Goal: Information Seeking & Learning: Find specific fact

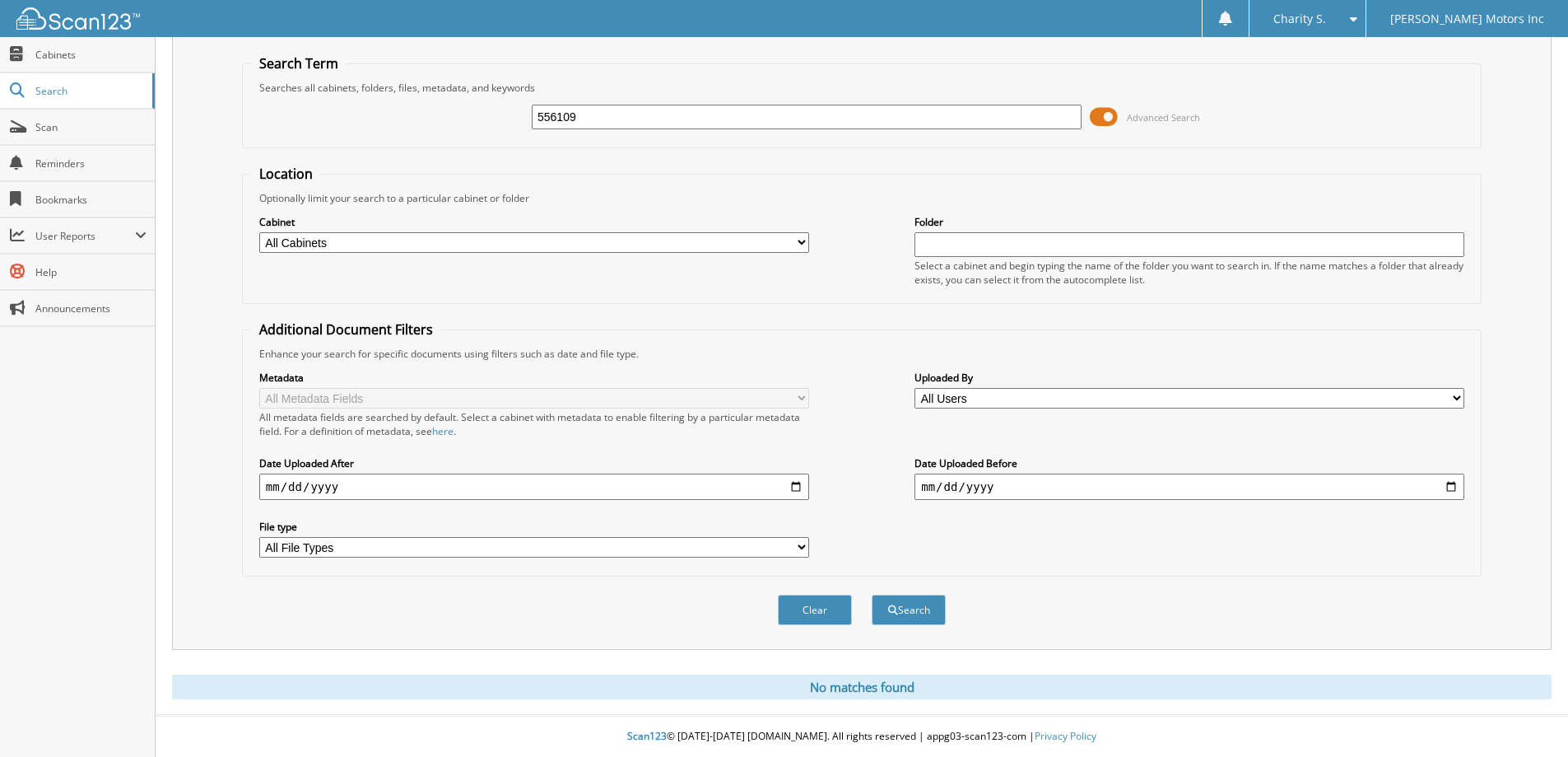
click at [630, 109] on input "556109" at bounding box center [806, 117] width 550 height 25
type input "557536"
click at [872, 595] on button "Search" at bounding box center [909, 610] width 74 height 31
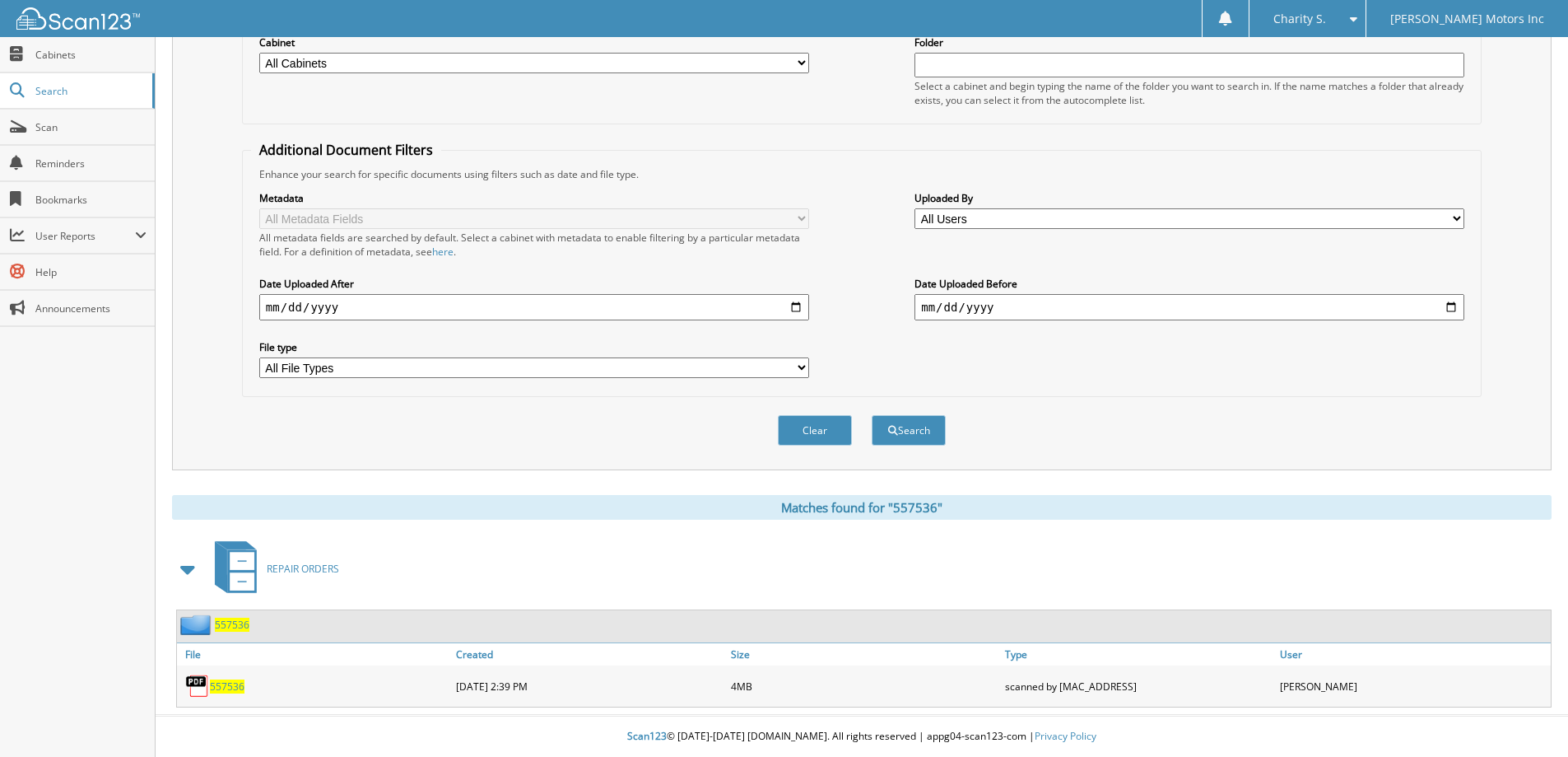
click at [228, 682] on span "557536" at bounding box center [228, 686] width 35 height 14
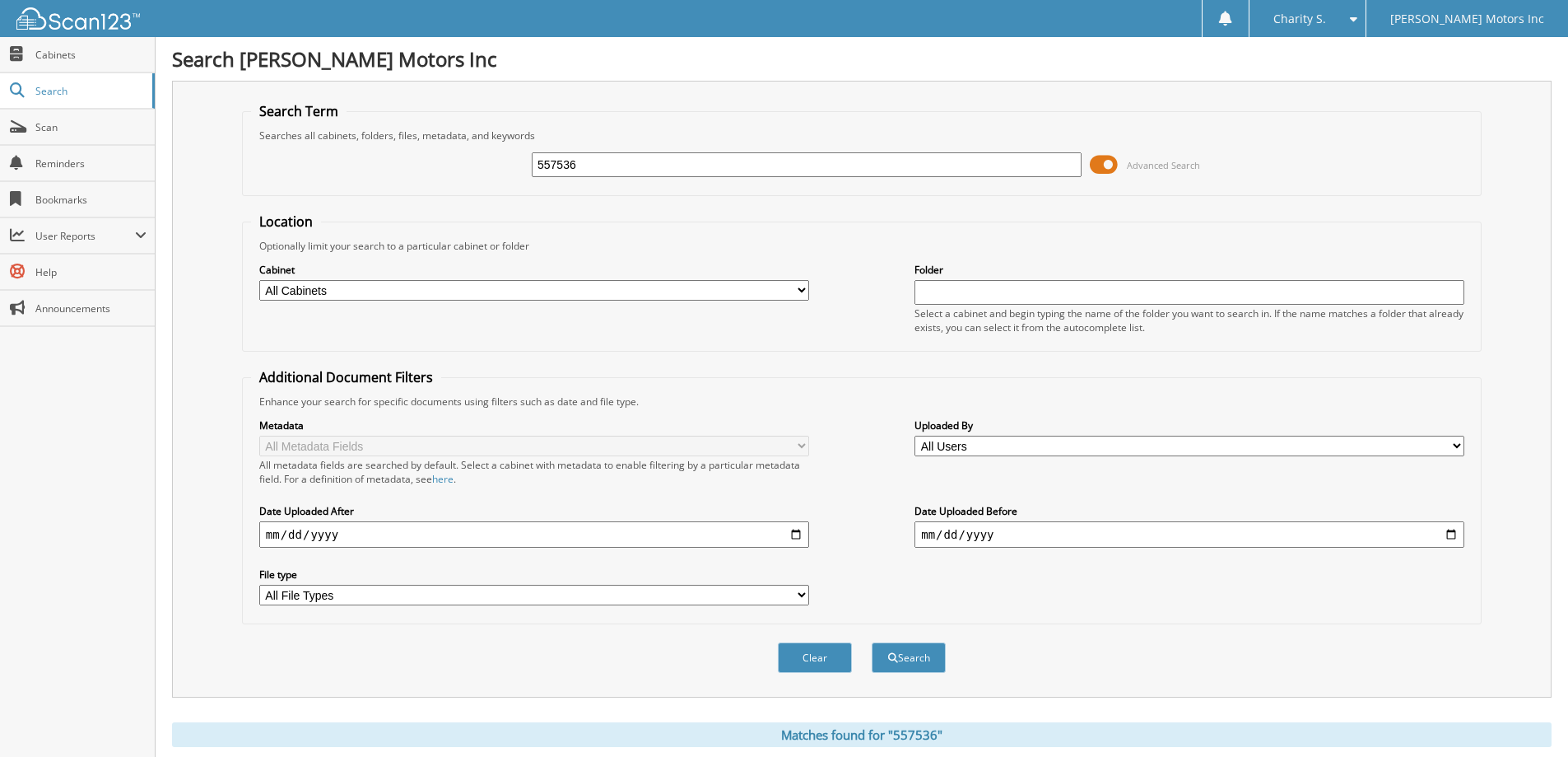
click at [627, 170] on input "557536" at bounding box center [806, 165] width 550 height 25
click at [625, 170] on input "557536" at bounding box center [806, 165] width 550 height 25
click at [560, 160] on input "557536" at bounding box center [806, 165] width 550 height 25
type input "556995"
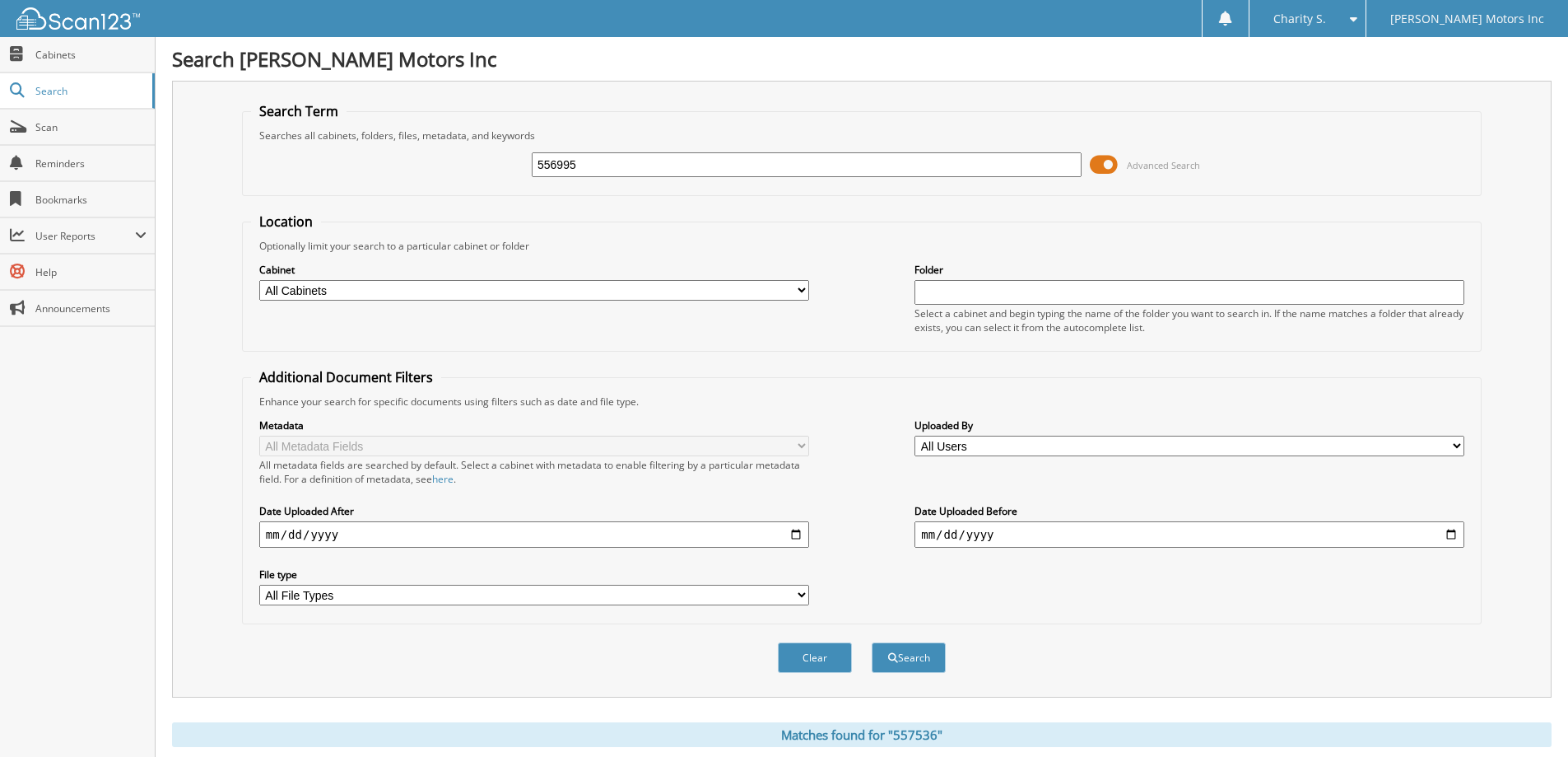
click at [872, 642] on button "Search" at bounding box center [909, 657] width 74 height 31
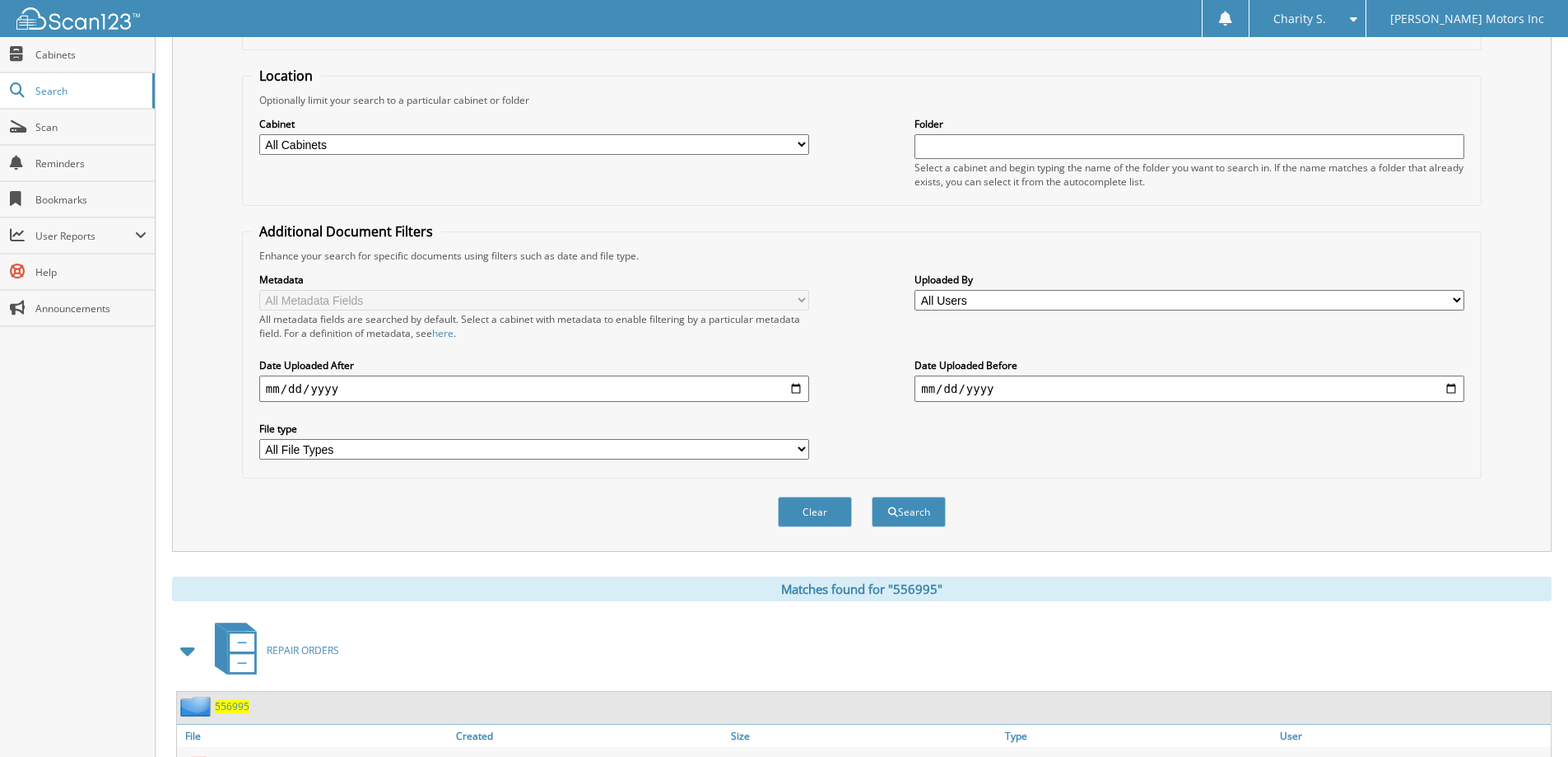
scroll to position [229, 0]
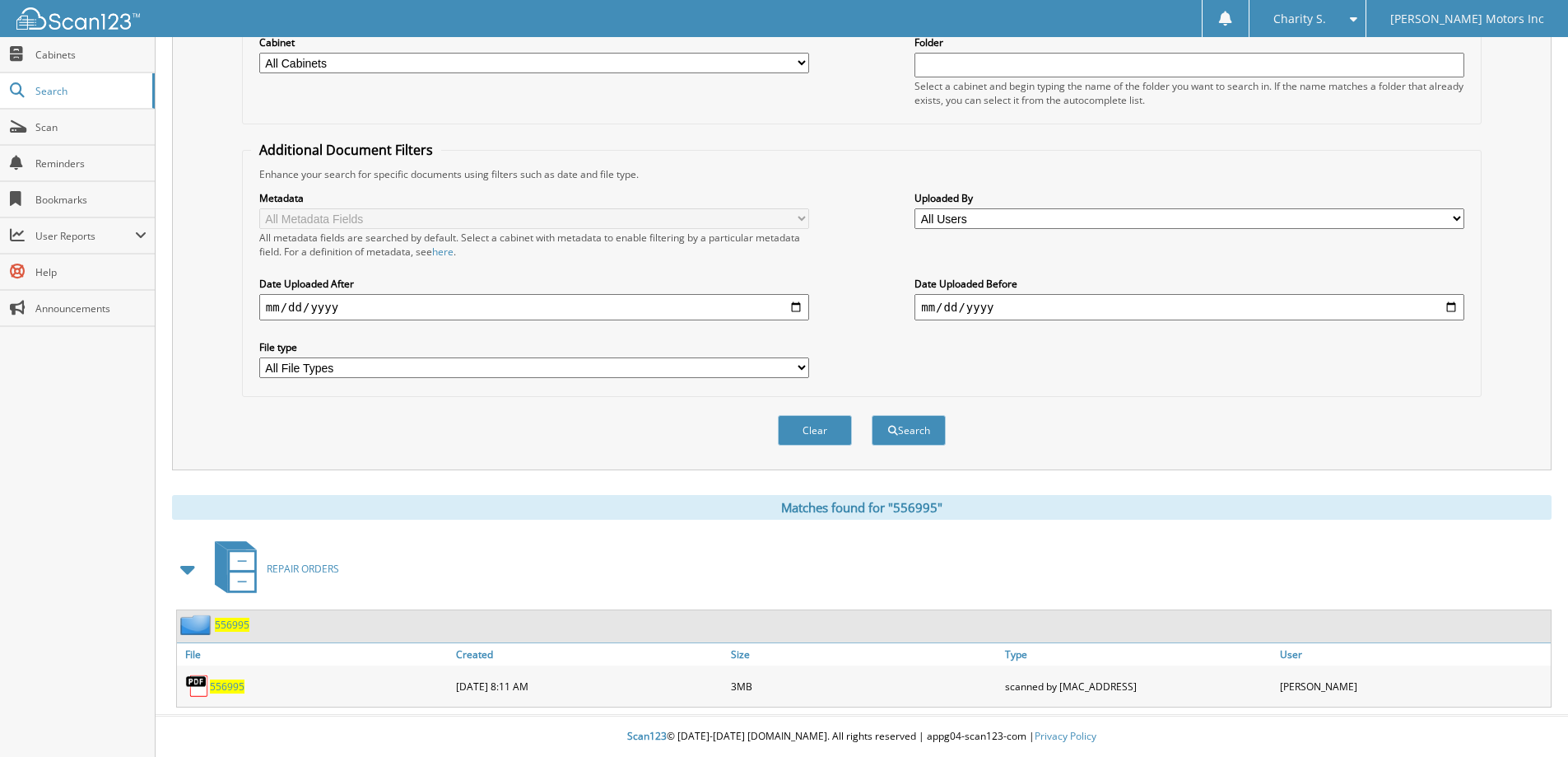
click at [205, 684] on img at bounding box center [198, 686] width 25 height 25
click at [229, 693] on div "556995" at bounding box center [314, 686] width 275 height 33
click at [229, 693] on span "556995" at bounding box center [228, 686] width 35 height 14
